Goal: Check status: Check status

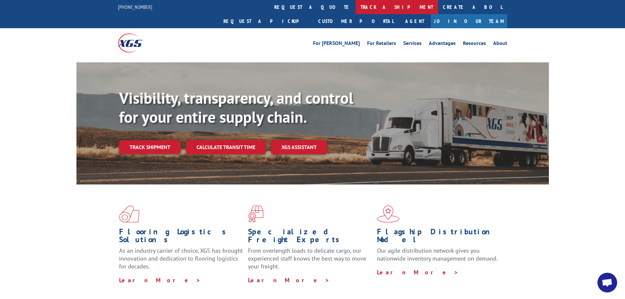
click at [355, 6] on link "track a shipment" at bounding box center [396, 7] width 82 height 14
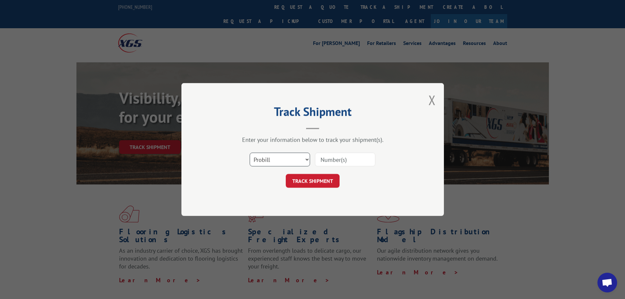
click at [308, 159] on select "Select category... Probill BOL PO" at bounding box center [280, 159] width 60 height 14
select select "bol"
click at [250, 152] on select "Select category... Probill BOL PO" at bounding box center [280, 159] width 60 height 14
click at [328, 162] on input at bounding box center [345, 159] width 60 height 14
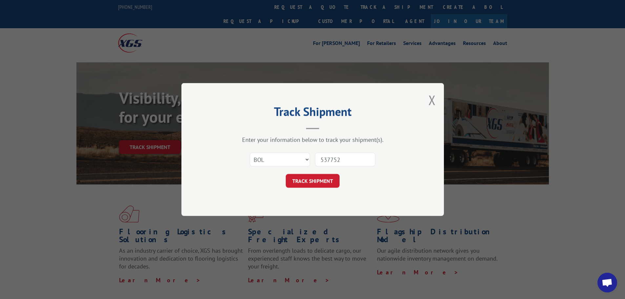
type input "5377523"
click button "TRACK SHIPMENT" at bounding box center [313, 181] width 54 height 14
